Goal: Navigation & Orientation: Understand site structure

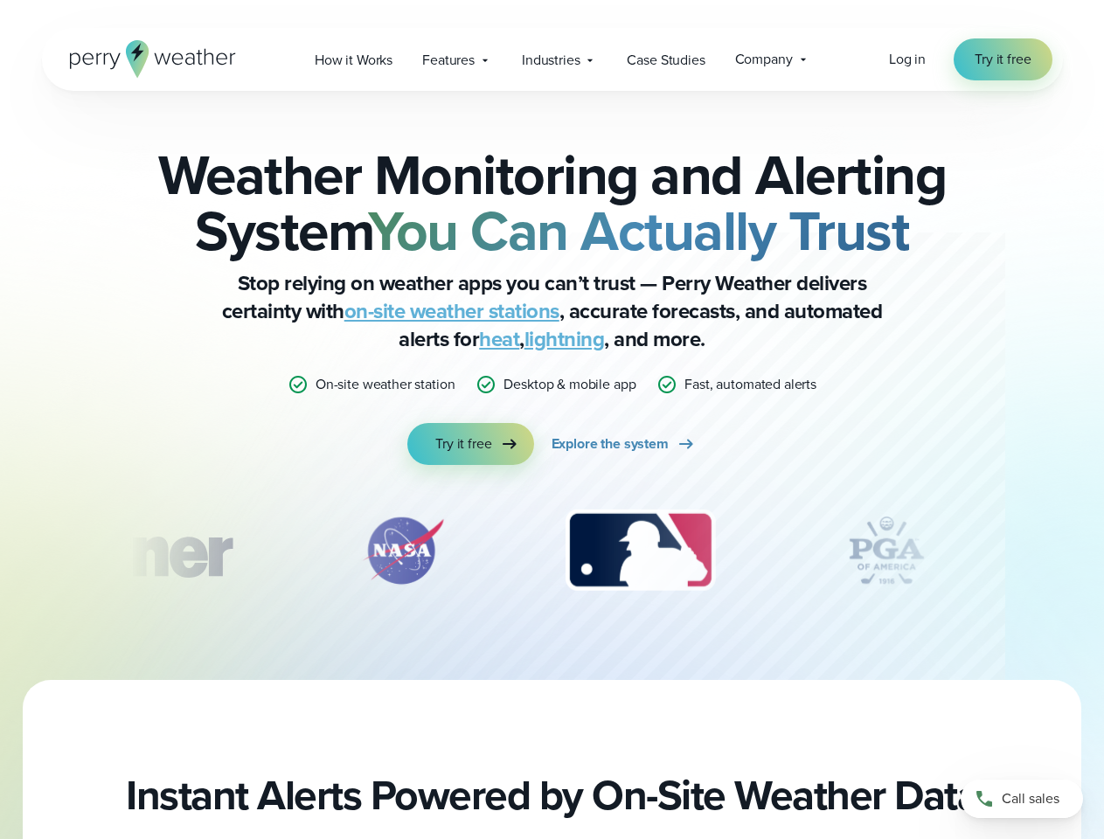
click at [552, 420] on div "Weather Monitoring and Alerting System You Can Actually Trust Stop relying on w…" at bounding box center [552, 306] width 846 height 318
click at [552, 59] on span "Industries" at bounding box center [551, 60] width 58 height 21
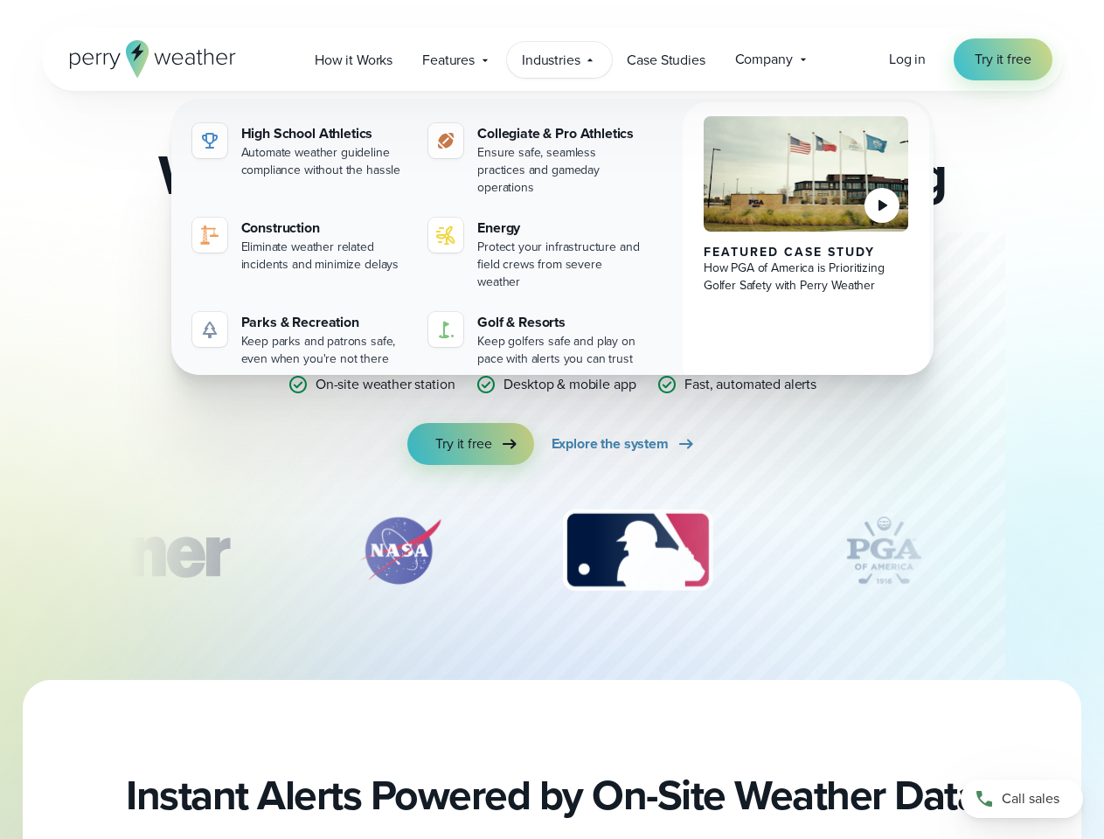
click at [552, 551] on img "3 of 12" at bounding box center [637, 550] width 184 height 87
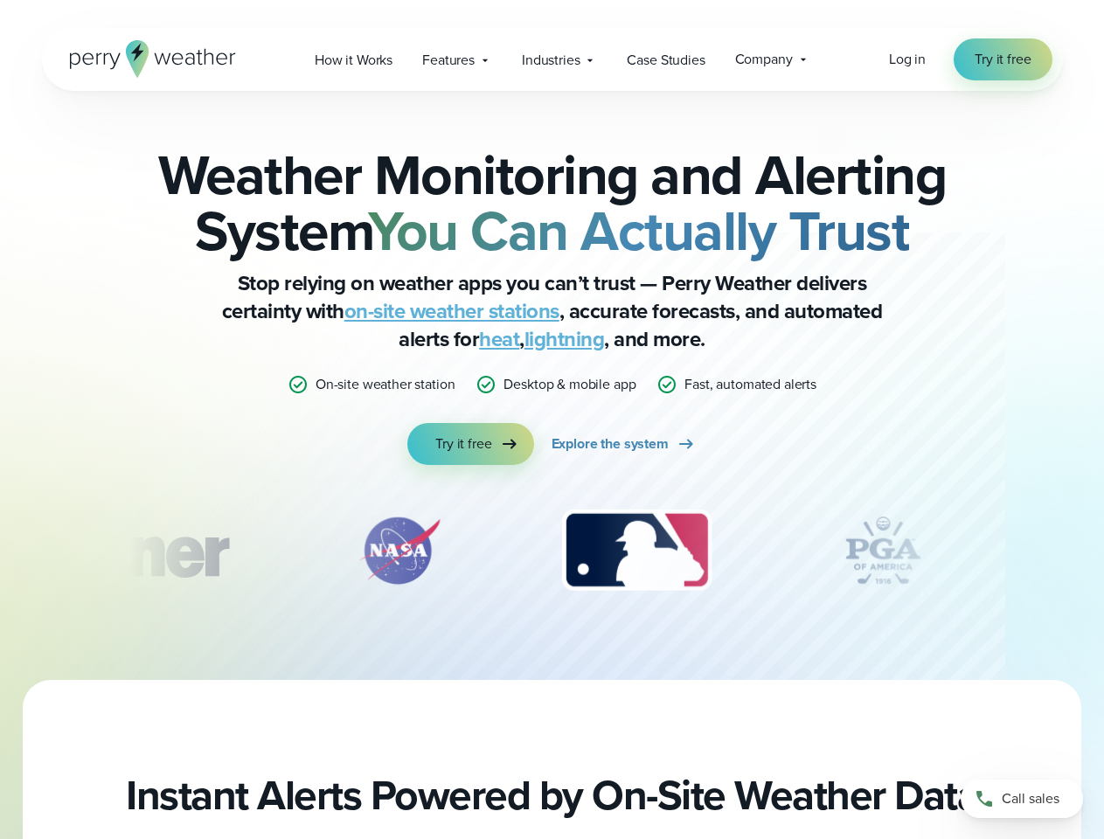
click at [0, 551] on div "Weather Monitoring and Alerting System You Can Actually Trust Stop relying on w…" at bounding box center [552, 385] width 1104 height 589
